Goal: Transaction & Acquisition: Purchase product/service

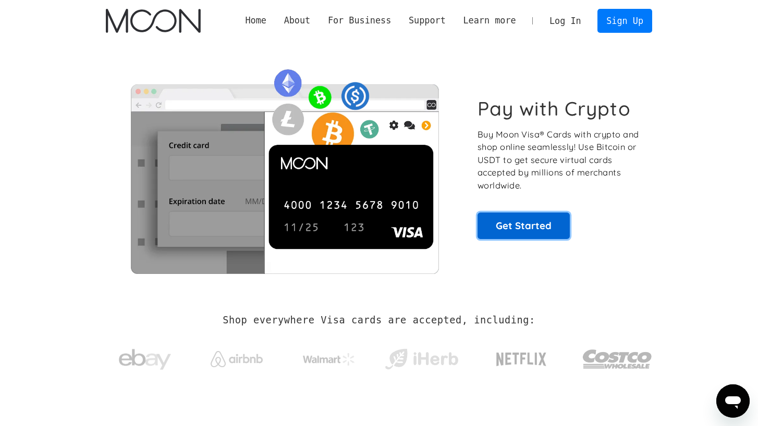
click at [523, 234] on link "Get Started" at bounding box center [524, 226] width 92 height 26
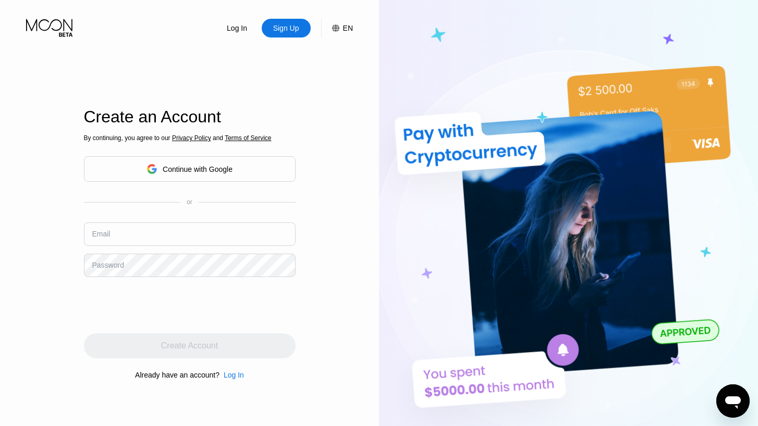
click at [225, 229] on input "text" at bounding box center [190, 234] width 212 height 23
type input "[EMAIL_ADDRESS][DOMAIN_NAME]"
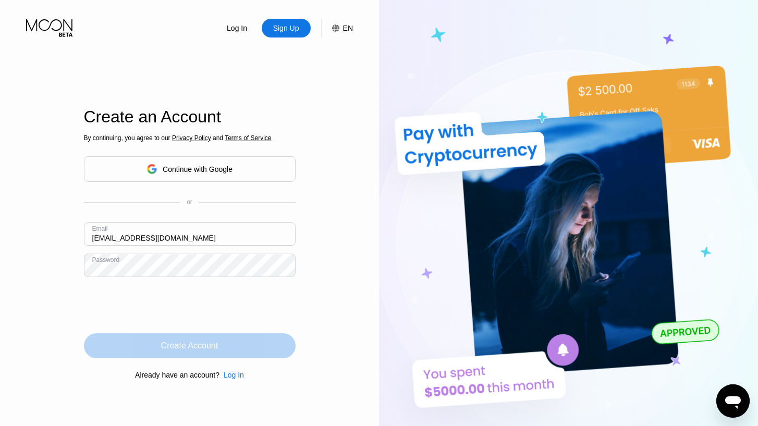
click at [157, 343] on div "Create Account" at bounding box center [190, 346] width 212 height 25
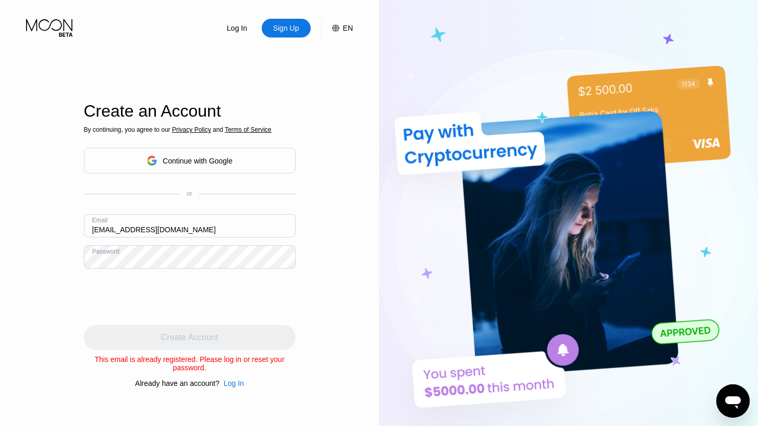
click at [237, 30] on div "Log In" at bounding box center [237, 28] width 22 height 10
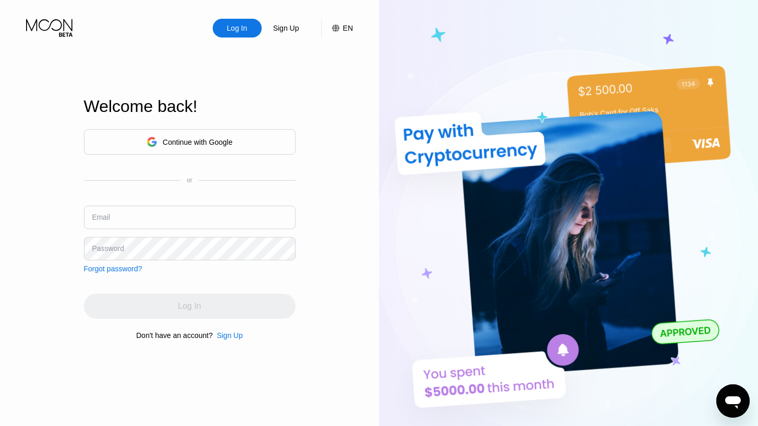
click at [195, 215] on input "text" at bounding box center [190, 217] width 212 height 23
type input "[EMAIL_ADDRESS][DOMAIN_NAME]"
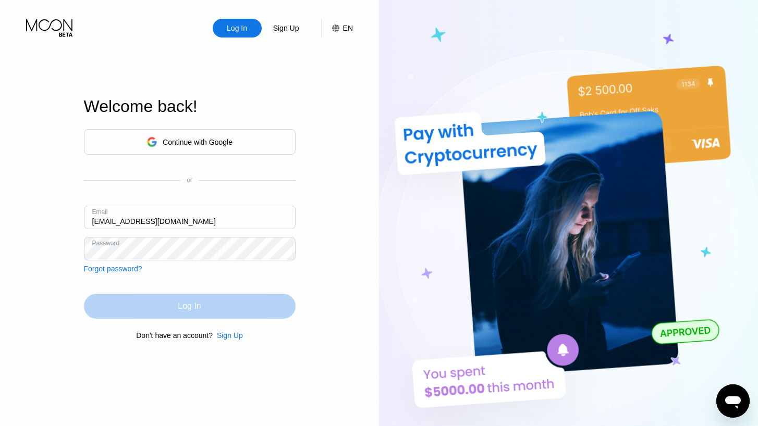
click at [157, 304] on div "Log In" at bounding box center [190, 306] width 212 height 25
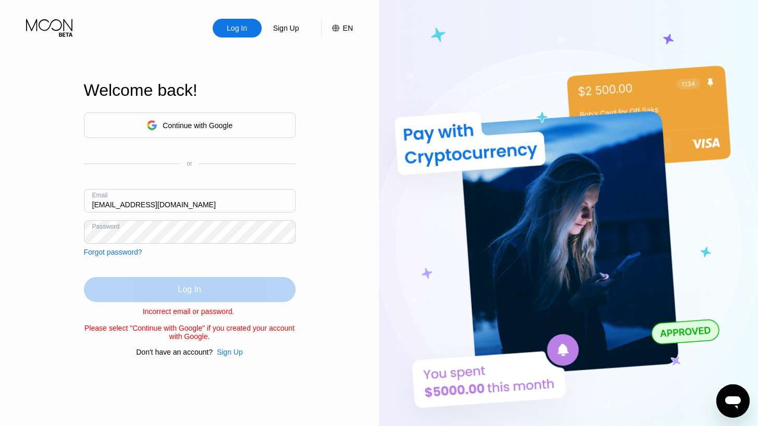
click at [147, 289] on div "Log In" at bounding box center [190, 289] width 212 height 25
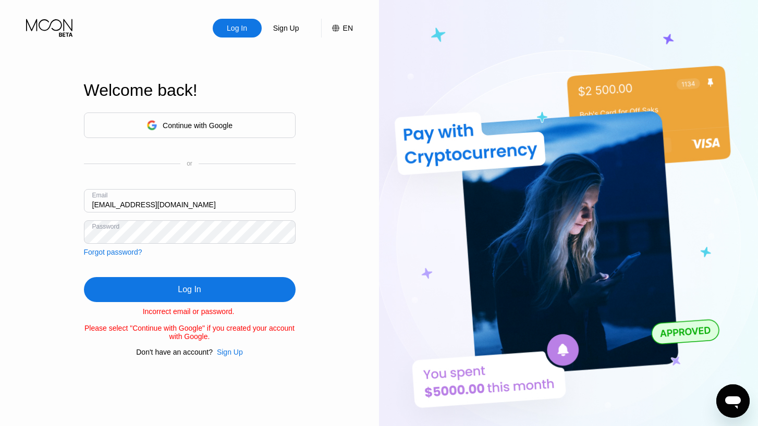
click at [147, 289] on div "Log In" at bounding box center [190, 289] width 212 height 25
click at [196, 121] on div "Continue with Google" at bounding box center [198, 125] width 70 height 8
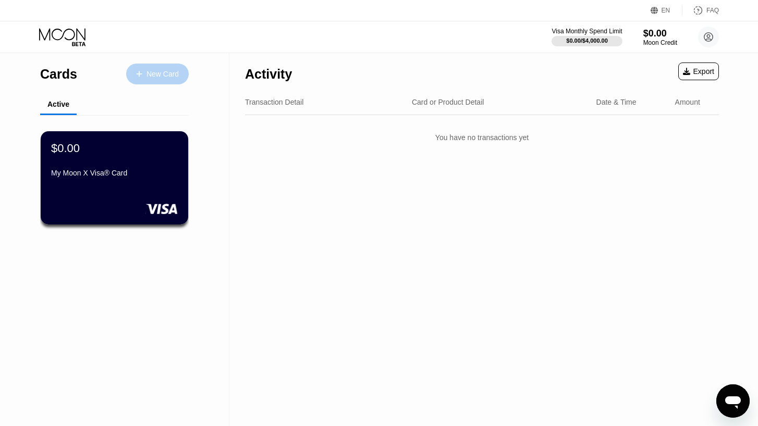
click at [164, 74] on div "New Card" at bounding box center [163, 74] width 32 height 9
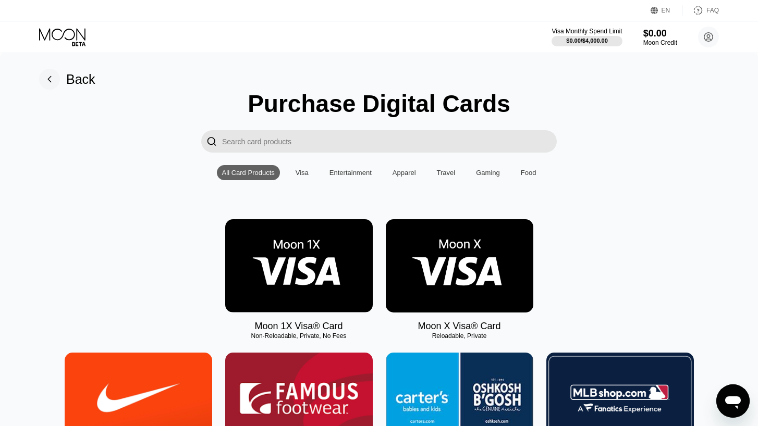
click at [303, 172] on div "Visa" at bounding box center [302, 173] width 13 height 8
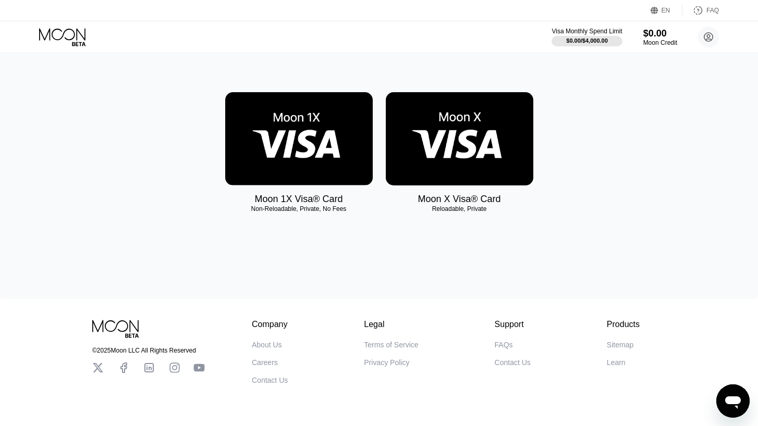
scroll to position [127, 0]
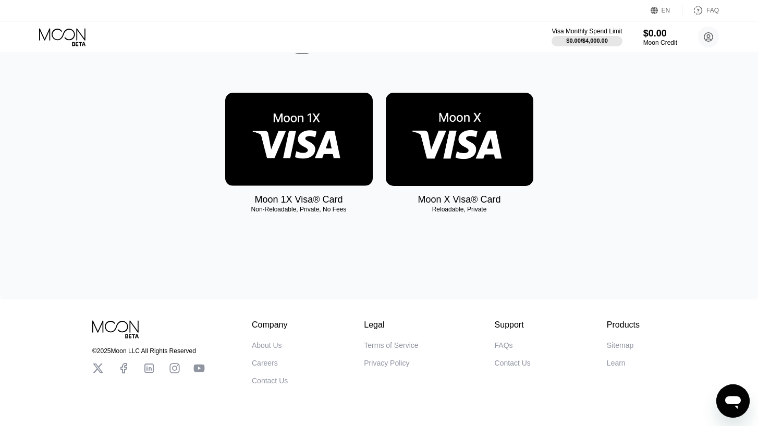
click at [277, 153] on img at bounding box center [299, 139] width 148 height 93
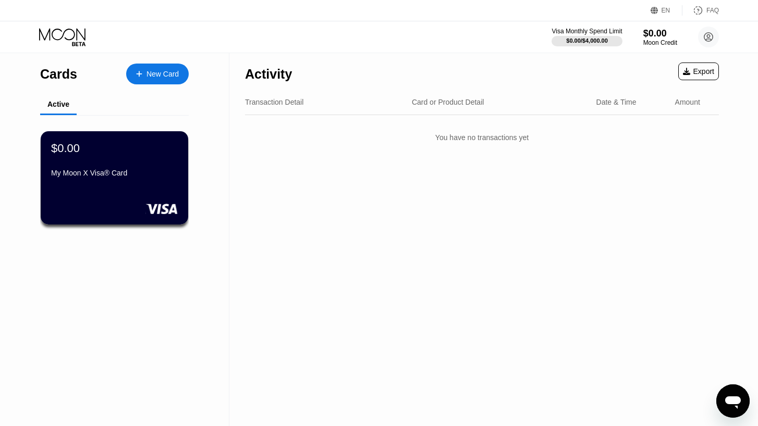
click at [153, 71] on div "New Card" at bounding box center [163, 74] width 32 height 9
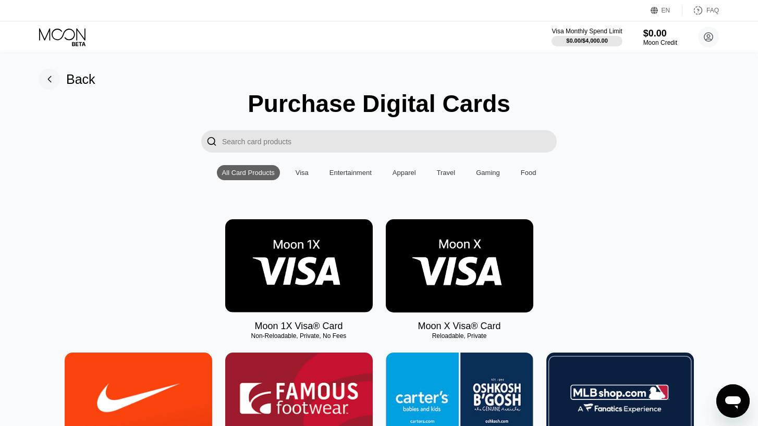
click at [432, 270] on img at bounding box center [460, 265] width 148 height 93
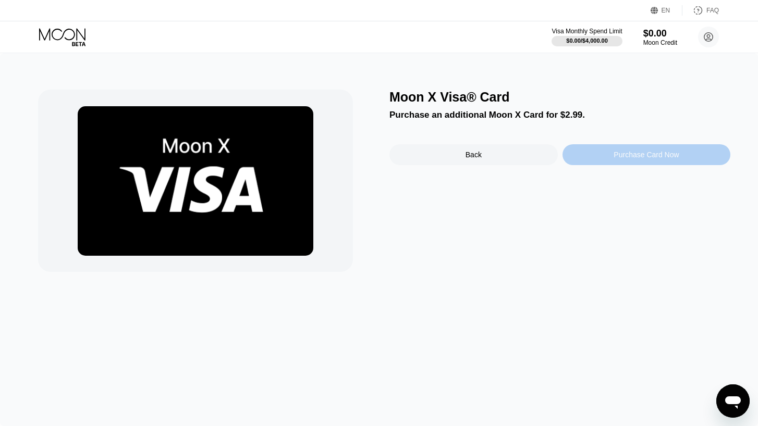
click at [600, 161] on div "Purchase Card Now" at bounding box center [647, 154] width 168 height 21
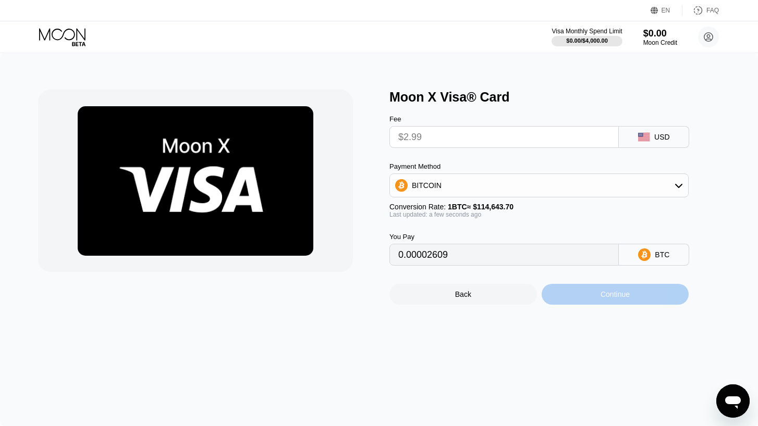
click at [633, 298] on div "Continue" at bounding box center [616, 294] width 148 height 21
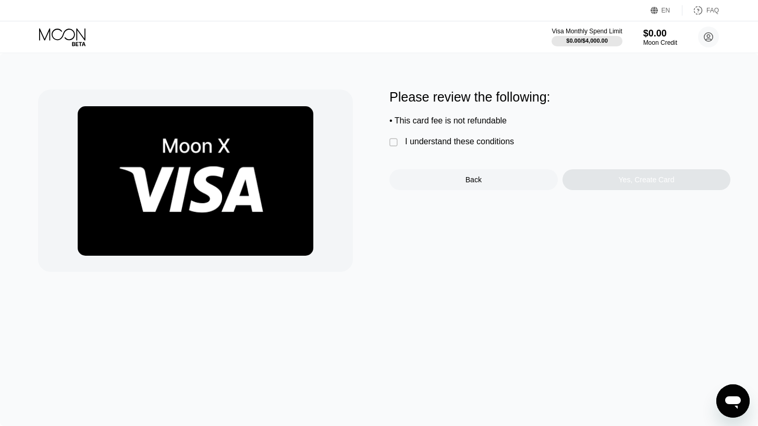
click at [393, 146] on div "" at bounding box center [394, 143] width 10 height 10
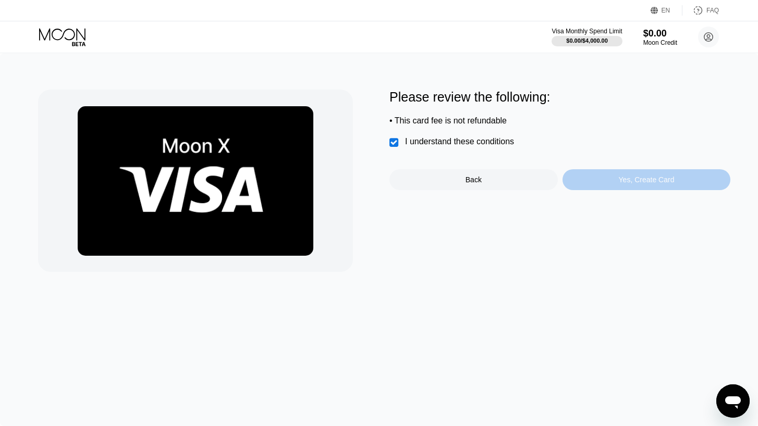
click at [627, 187] on div "Yes, Create Card" at bounding box center [647, 179] width 168 height 21
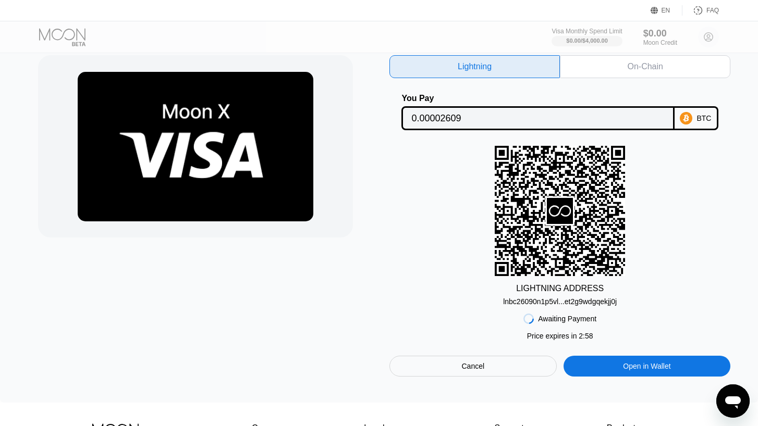
scroll to position [35, 0]
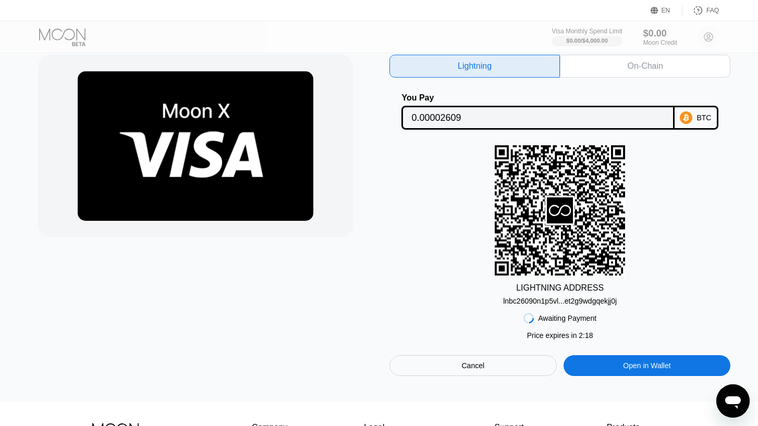
click at [675, 371] on div "Open in Wallet" at bounding box center [647, 366] width 167 height 21
click at [685, 241] on div "LIGHTNING ADDRESS lnbc26090n1p5vl...et2g9wdgqekjj0j" at bounding box center [559, 225] width 341 height 160
click at [647, 59] on div "On-Chain" at bounding box center [645, 66] width 170 height 23
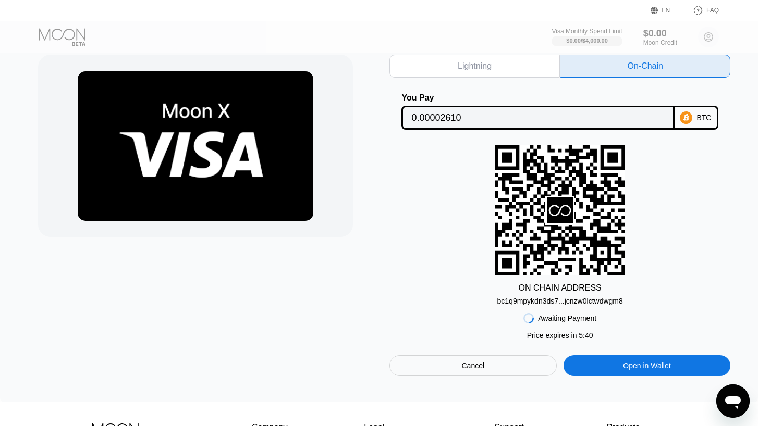
click at [491, 62] on div "Lightning" at bounding box center [475, 66] width 34 height 10
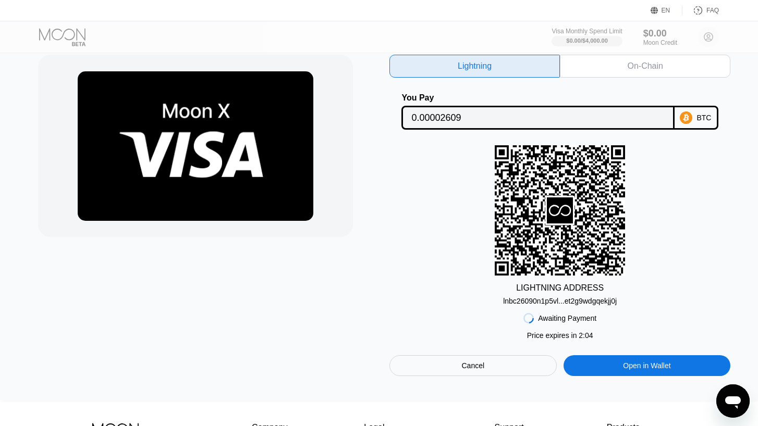
type input "0.00002609"
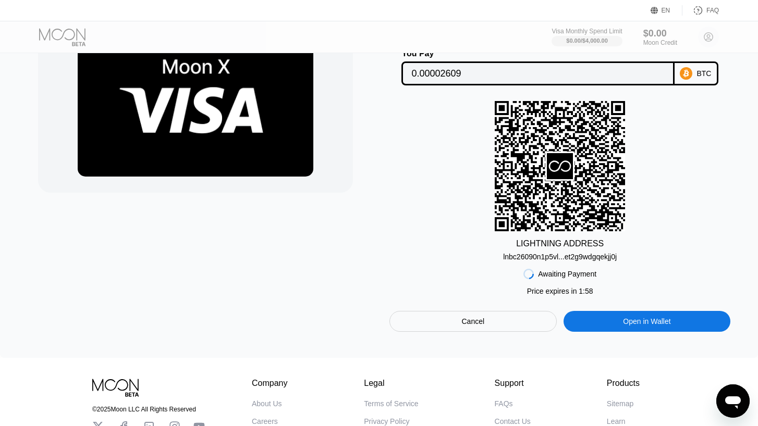
scroll to position [79, 0]
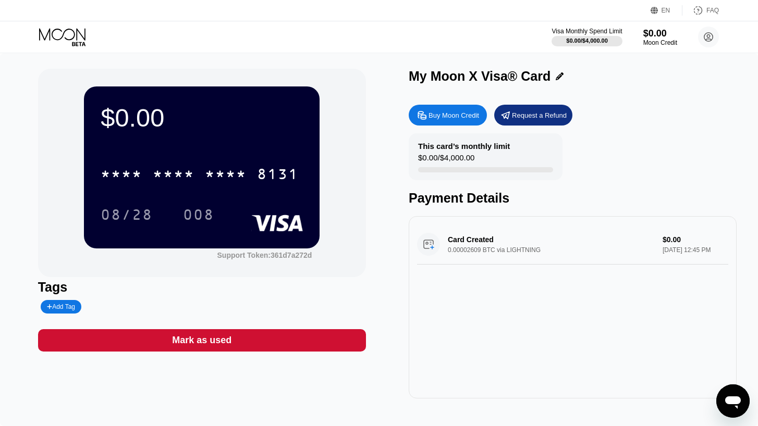
click at [451, 116] on div "Buy Moon Credit" at bounding box center [454, 115] width 51 height 9
type input "0"
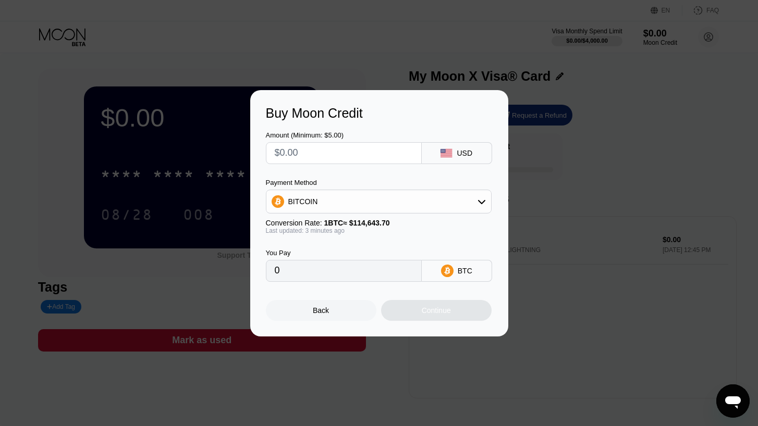
click at [375, 268] on input "0" at bounding box center [344, 271] width 138 height 21
click at [448, 156] on icon at bounding box center [446, 153] width 11 height 8
click at [341, 284] on div "Back Continue" at bounding box center [379, 301] width 227 height 39
click at [330, 150] on input "text" at bounding box center [344, 153] width 138 height 21
type input "$1"
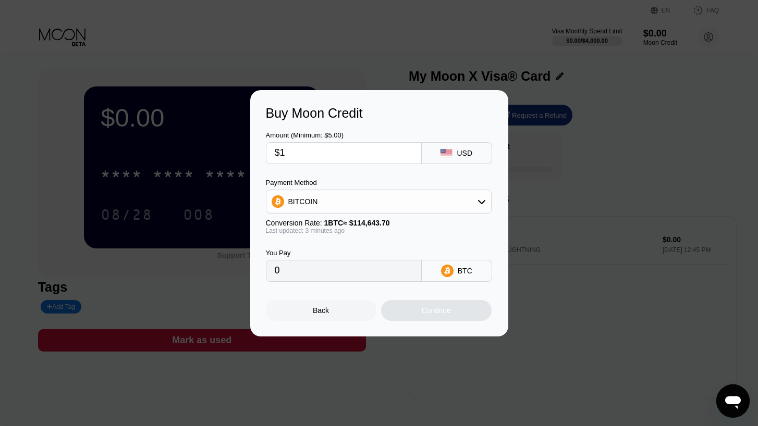
type input "0.00000873"
type input "0"
type input "$1"
type input "0.00000873"
type input "$10"
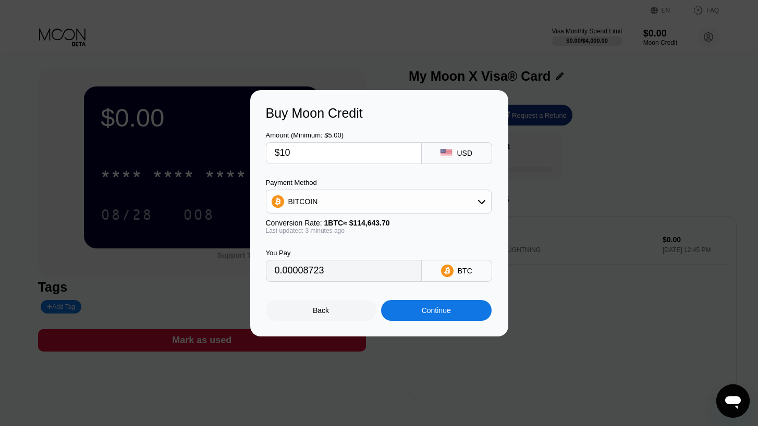
type input "0.00008732"
type input "$100"
type input "0.00087314"
type input "$1000"
type input "0.00873134"
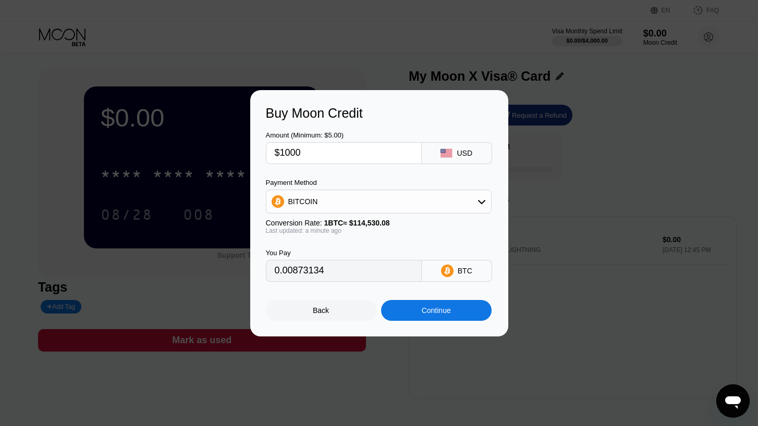
type input "$1000"
click at [563, 149] on div "Buy Moon Credit Amount (Minimum: $5.00) $1000 USD Payment Method BITCOIN Conver…" at bounding box center [379, 213] width 758 height 247
click at [318, 310] on div "Back" at bounding box center [321, 311] width 16 height 8
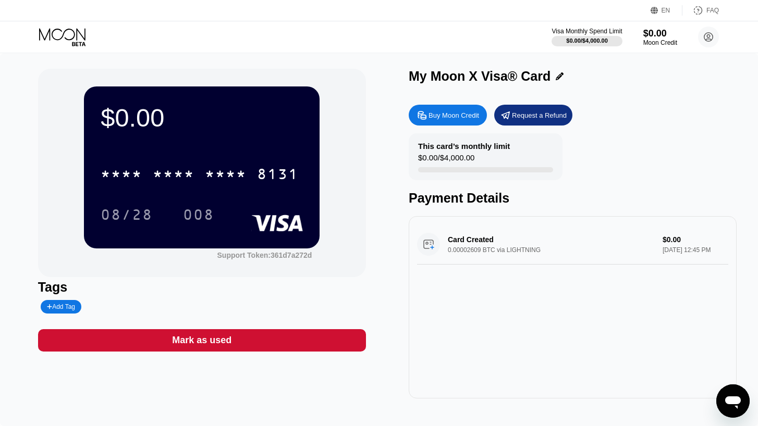
click at [249, 54] on div "$0.00 * * * * * * * * * * * * 8131 08/28 008 Support Token: 361d7a272d Tags Add…" at bounding box center [379, 239] width 758 height 373
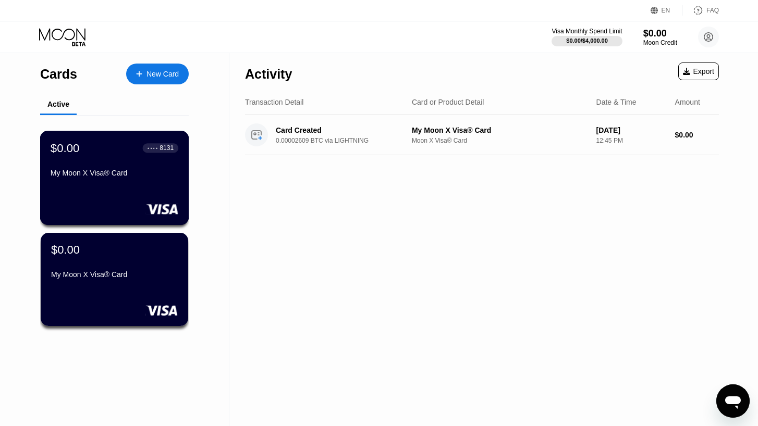
click at [135, 200] on div "$0.00 ● ● ● ● 8131 My Moon X Visa® Card" at bounding box center [114, 178] width 149 height 94
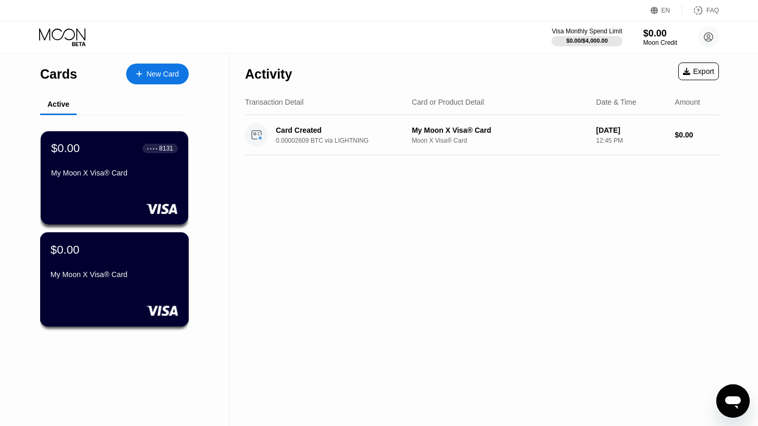
click at [124, 289] on div "$0.00 My Moon X Visa® Card" at bounding box center [114, 280] width 149 height 94
click at [710, 41] on circle at bounding box center [708, 37] width 21 height 21
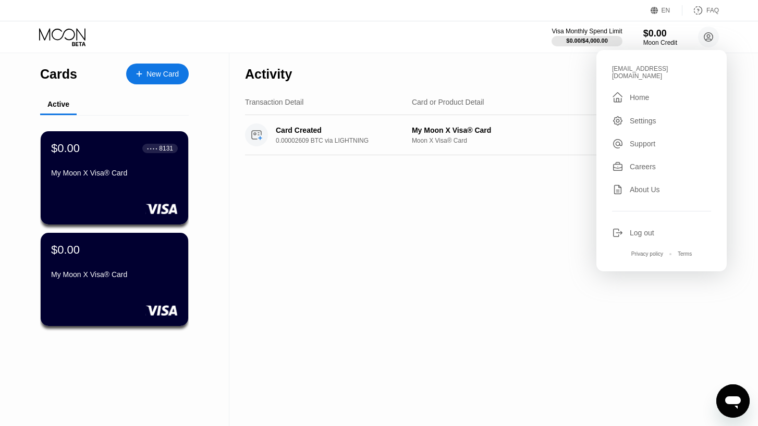
click at [649, 229] on div "Log out" at bounding box center [642, 233] width 25 height 8
